Goal: Navigation & Orientation: Find specific page/section

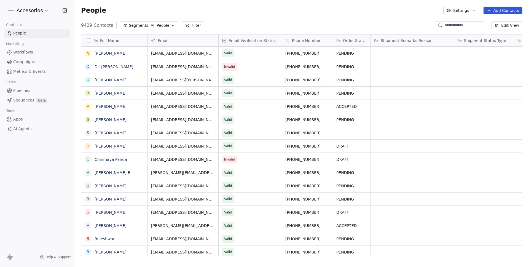
scroll to position [231, 451]
click at [224, 18] on div "People Settings Add Contacts" at bounding box center [301, 10] width 455 height 21
click at [35, 175] on div "Accesorios Contacts People Marketing Workflows Campaigns Metrics & Events Sales…" at bounding box center [37, 133] width 74 height 267
click at [10, 76] on link "Metrics & Events" at bounding box center [36, 71] width 65 height 9
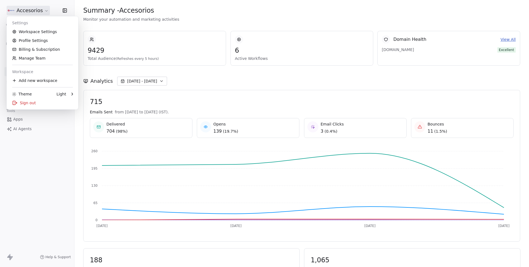
click at [21, 10] on html "Accesorios Contacts People Marketing Workflows Campaigns Metrics & Events Sales…" at bounding box center [264, 133] width 529 height 267
click at [22, 10] on html "Accesorios Contacts People Marketing Workflows Campaigns Metrics & Events Sales…" at bounding box center [264, 133] width 529 height 267
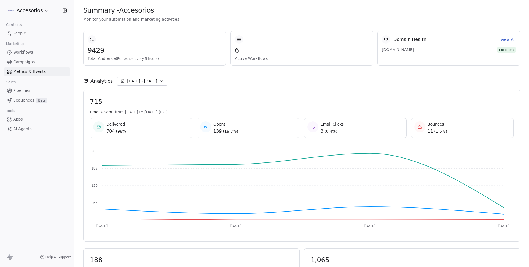
click at [23, 14] on html "Accesorios Contacts People Marketing Workflows Campaigns Metrics & Events Sales…" at bounding box center [264, 133] width 529 height 267
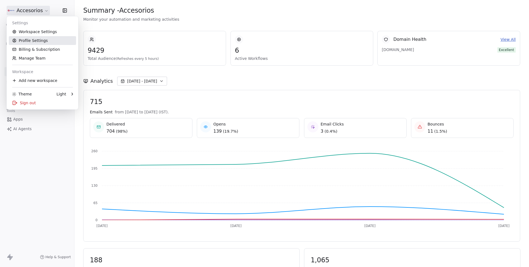
click at [15, 43] on link "Profile Settings" at bounding box center [42, 40] width 67 height 9
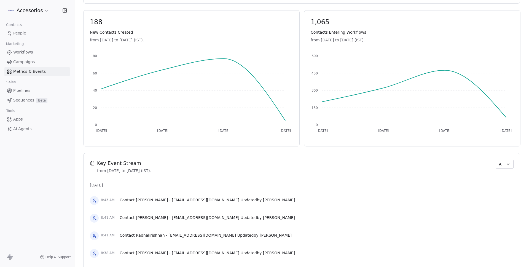
scroll to position [341, 0]
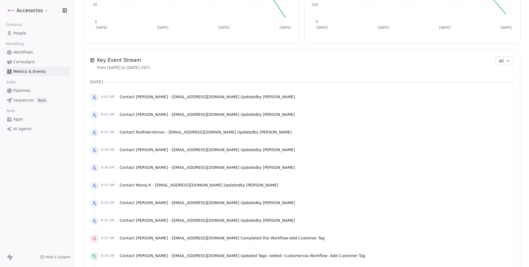
click at [499, 61] on span "All" at bounding box center [501, 61] width 5 height 6
click at [494, 87] on div "Audit" at bounding box center [507, 91] width 35 height 9
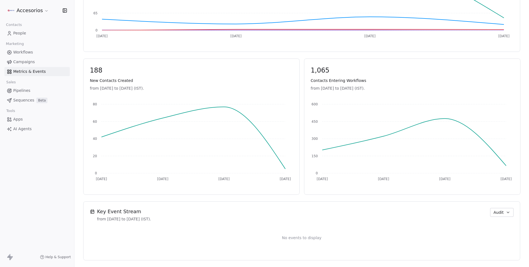
scroll to position [190, 0]
click at [495, 216] on button "Audit" at bounding box center [501, 212] width 23 height 9
click at [498, 253] on span "Apps/Webhook" at bounding box center [506, 251] width 29 height 6
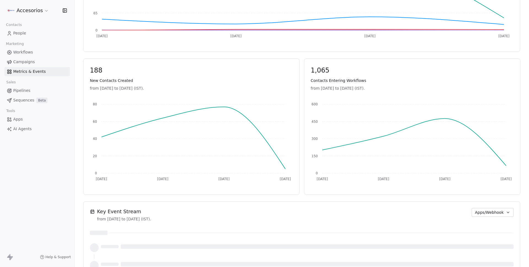
scroll to position [377, 0]
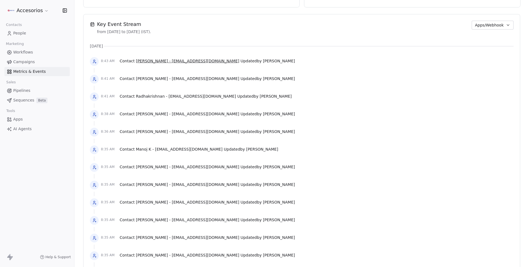
click at [193, 60] on span "Ajamuddin Makrani - makrani280@gmail.com" at bounding box center [187, 61] width 103 height 4
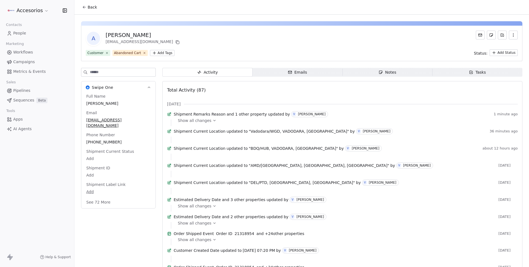
click at [208, 123] on span "Show all changes" at bounding box center [195, 121] width 34 height 6
drag, startPoint x: 345, startPoint y: 179, endPoint x: 360, endPoint y: 179, distance: 14.9
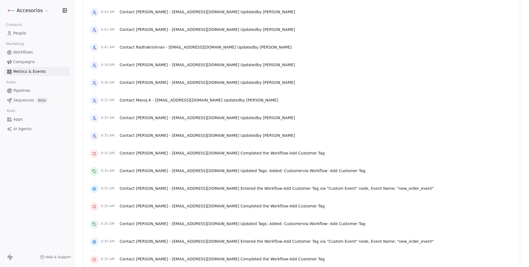
scroll to position [462, 0]
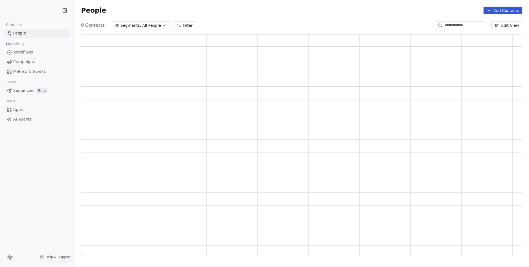
scroll to position [218, 437]
